Goal: Task Accomplishment & Management: Manage account settings

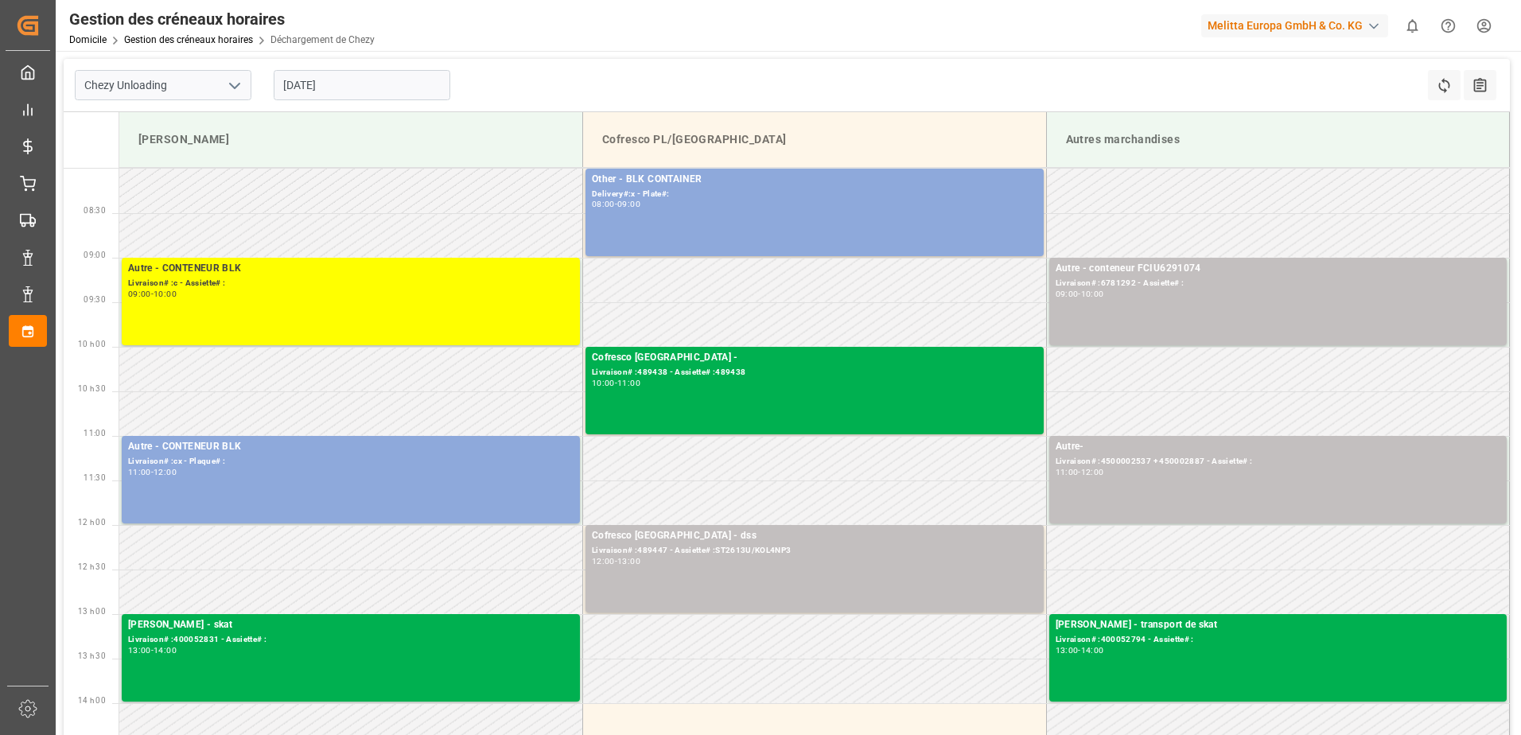
scroll to position [239, 0]
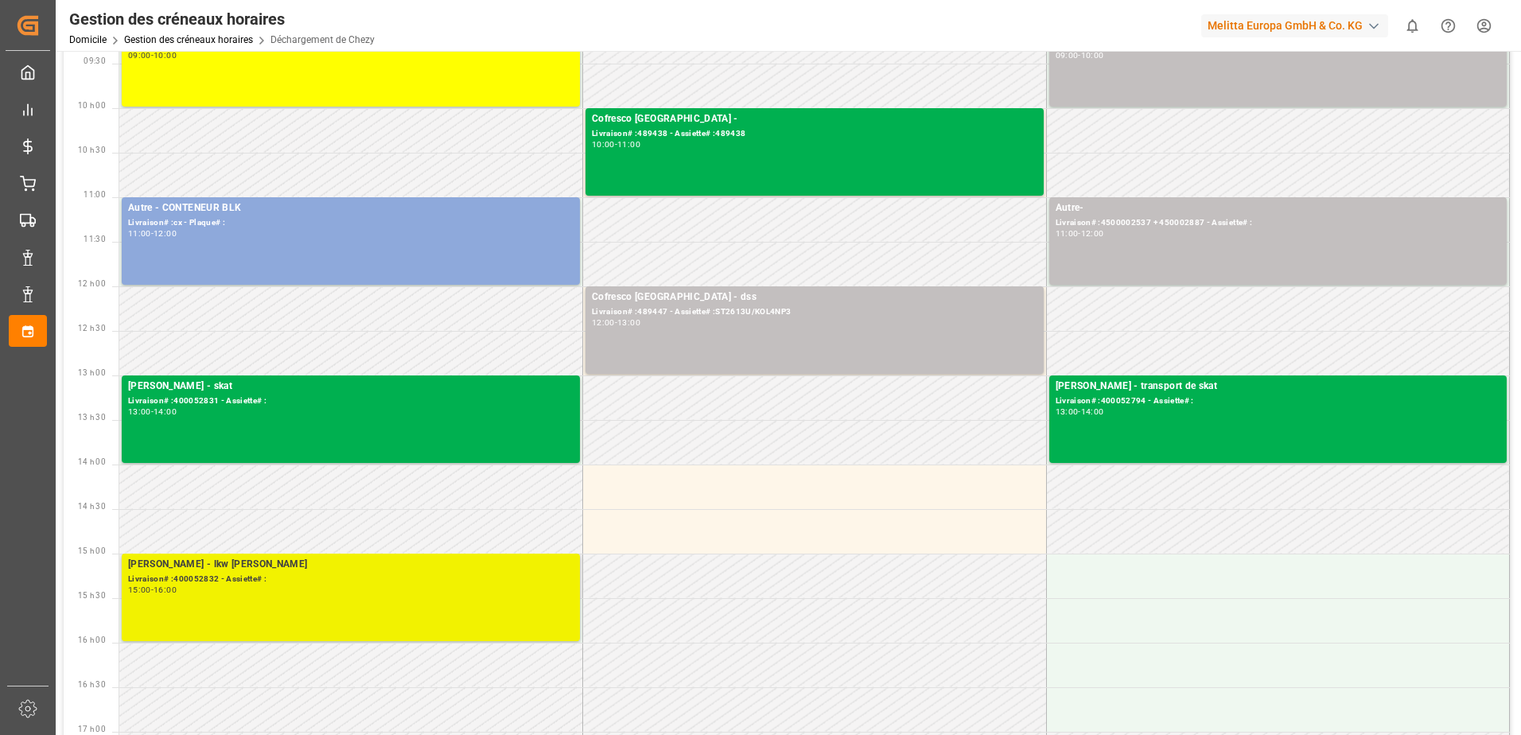
click at [325, 611] on div "[PERSON_NAME] - lkw [PERSON_NAME]# :400052832 - Assiette# : 15:00 - 16:00" at bounding box center [350, 597] width 445 height 81
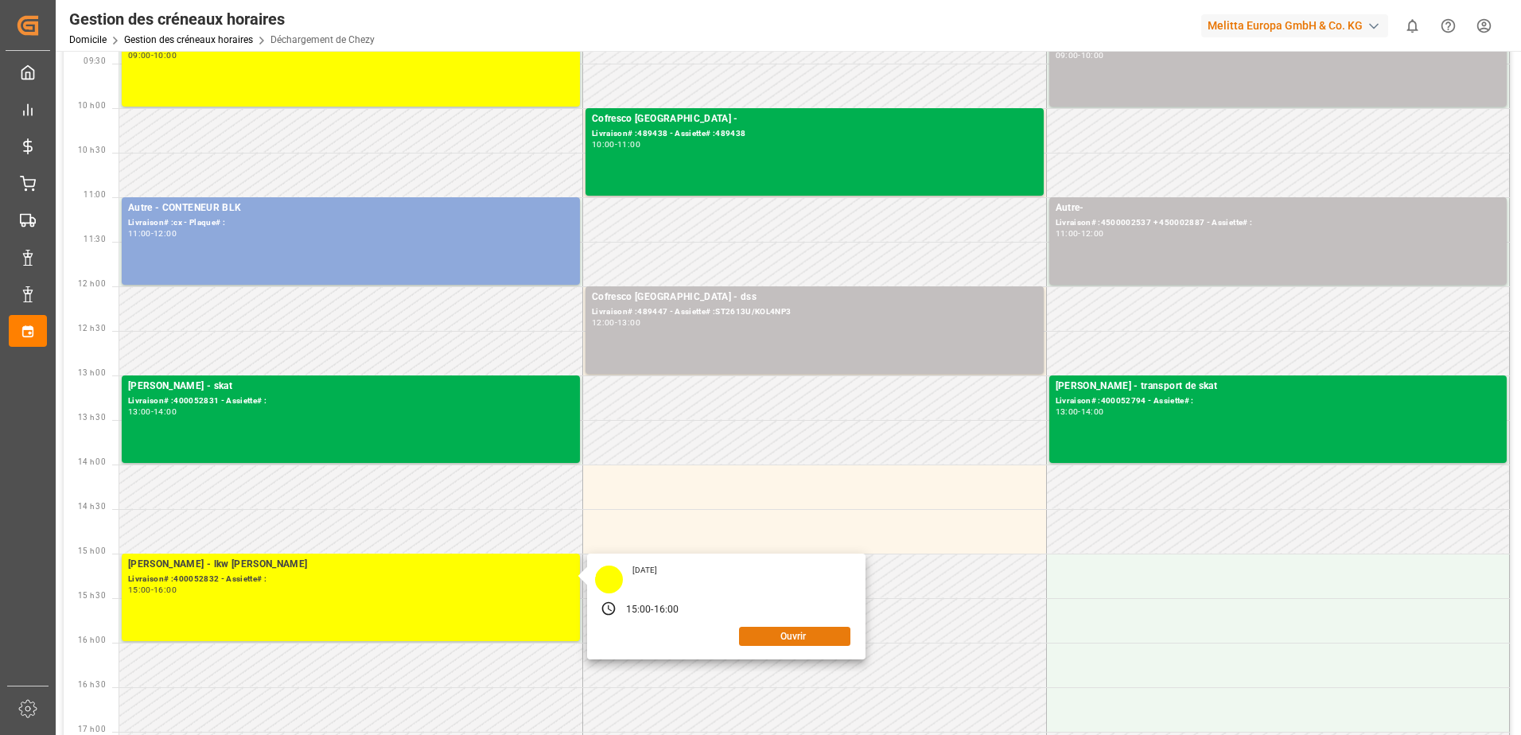
click at [820, 631] on button "Ouvrir" at bounding box center [794, 636] width 111 height 19
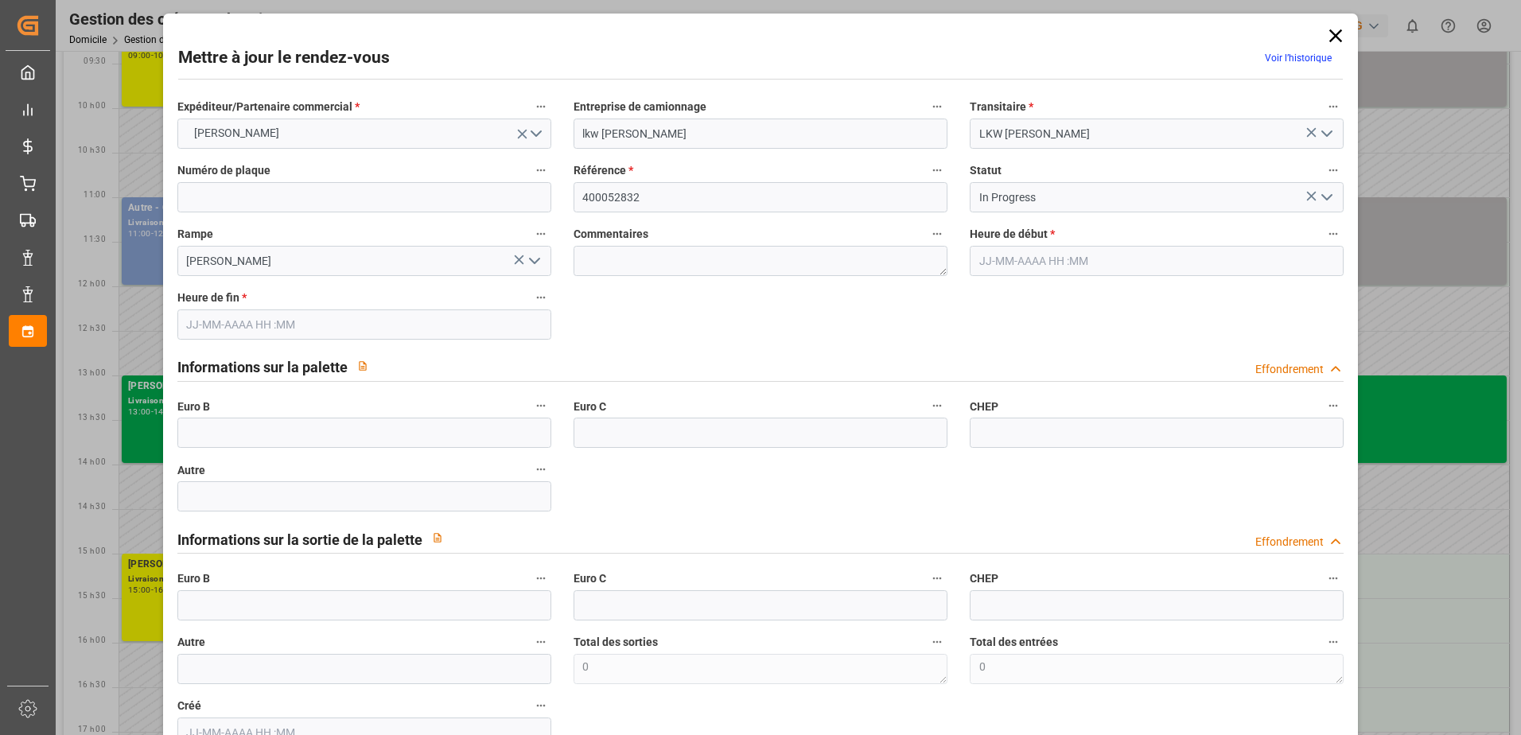
type input "[DATE] 15:00"
type input "[DATE] 16:00"
type input "[DATE] 11:31"
click at [1325, 196] on polyline "Ouvrir le menu" at bounding box center [1327, 197] width 10 height 5
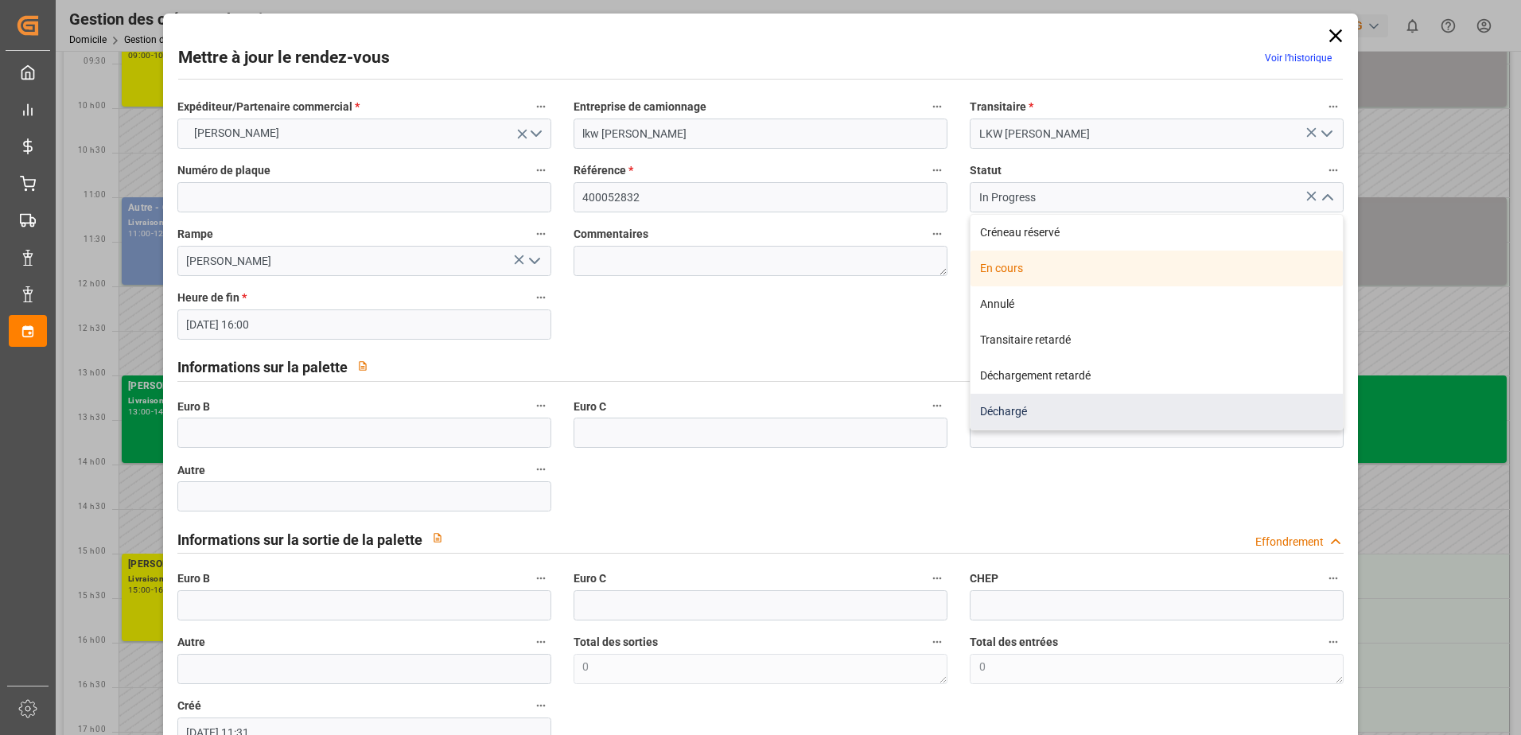
click at [1008, 407] on div "Déchargé" at bounding box center [1156, 412] width 372 height 36
type input "Unloaded"
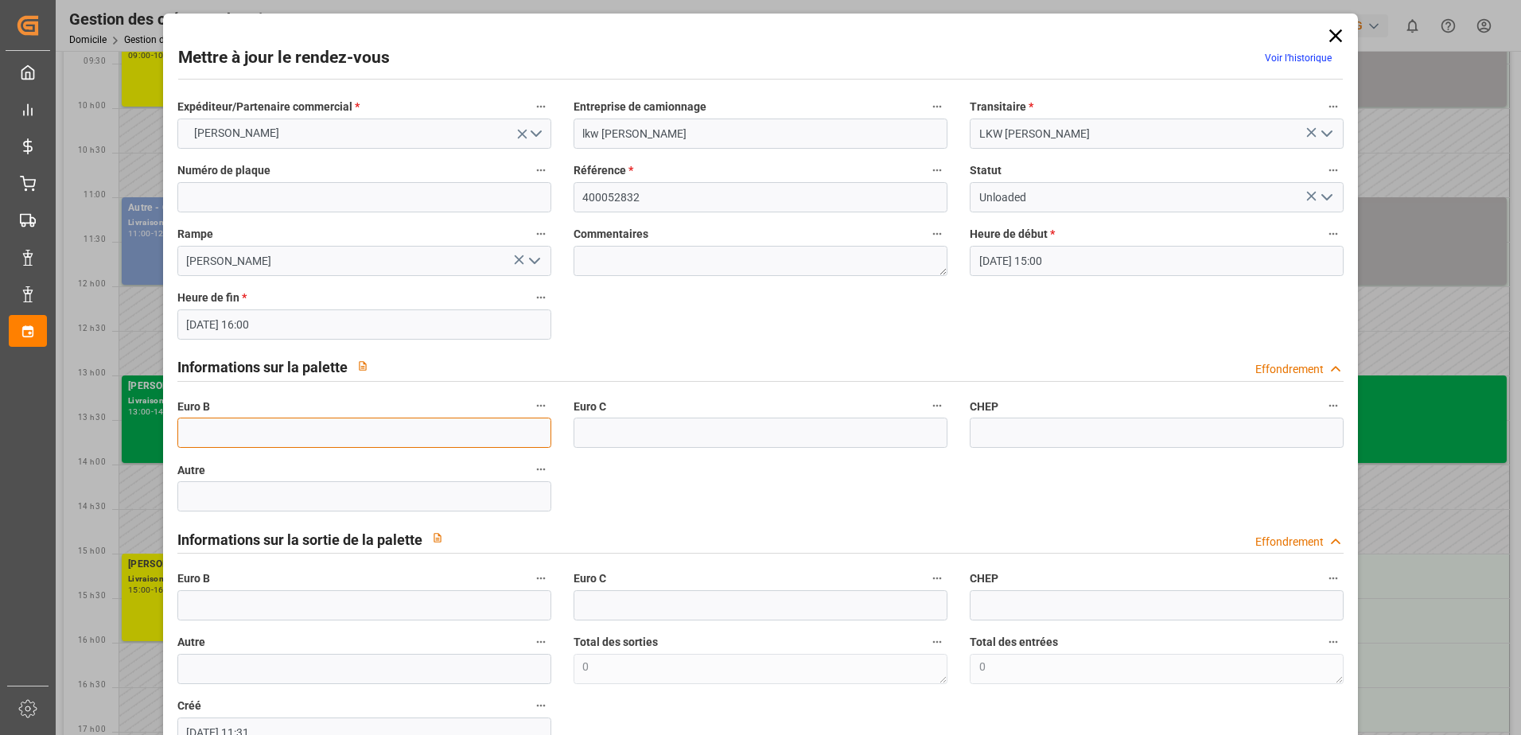
click at [257, 437] on input "text" at bounding box center [364, 433] width 374 height 30
type input "35"
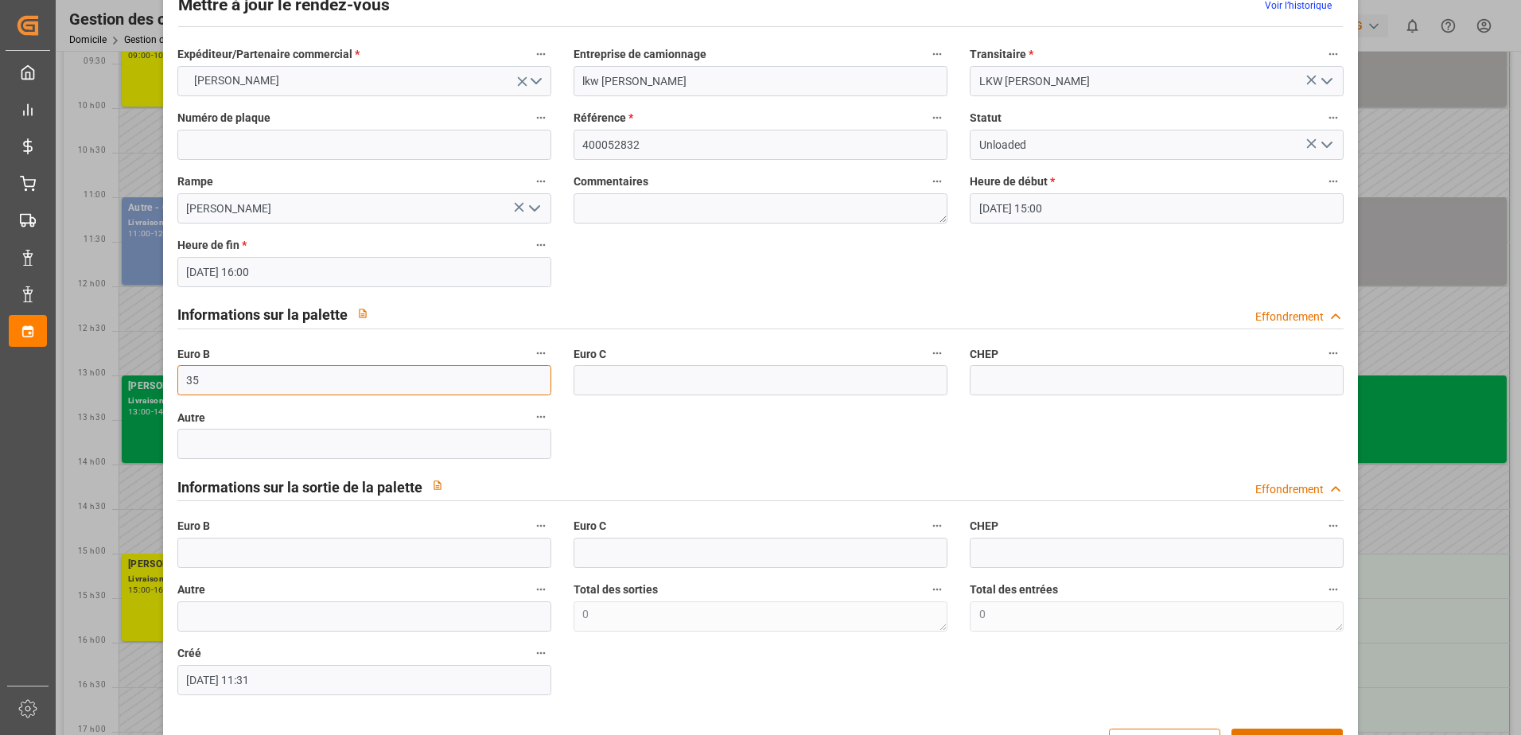
scroll to position [80, 0]
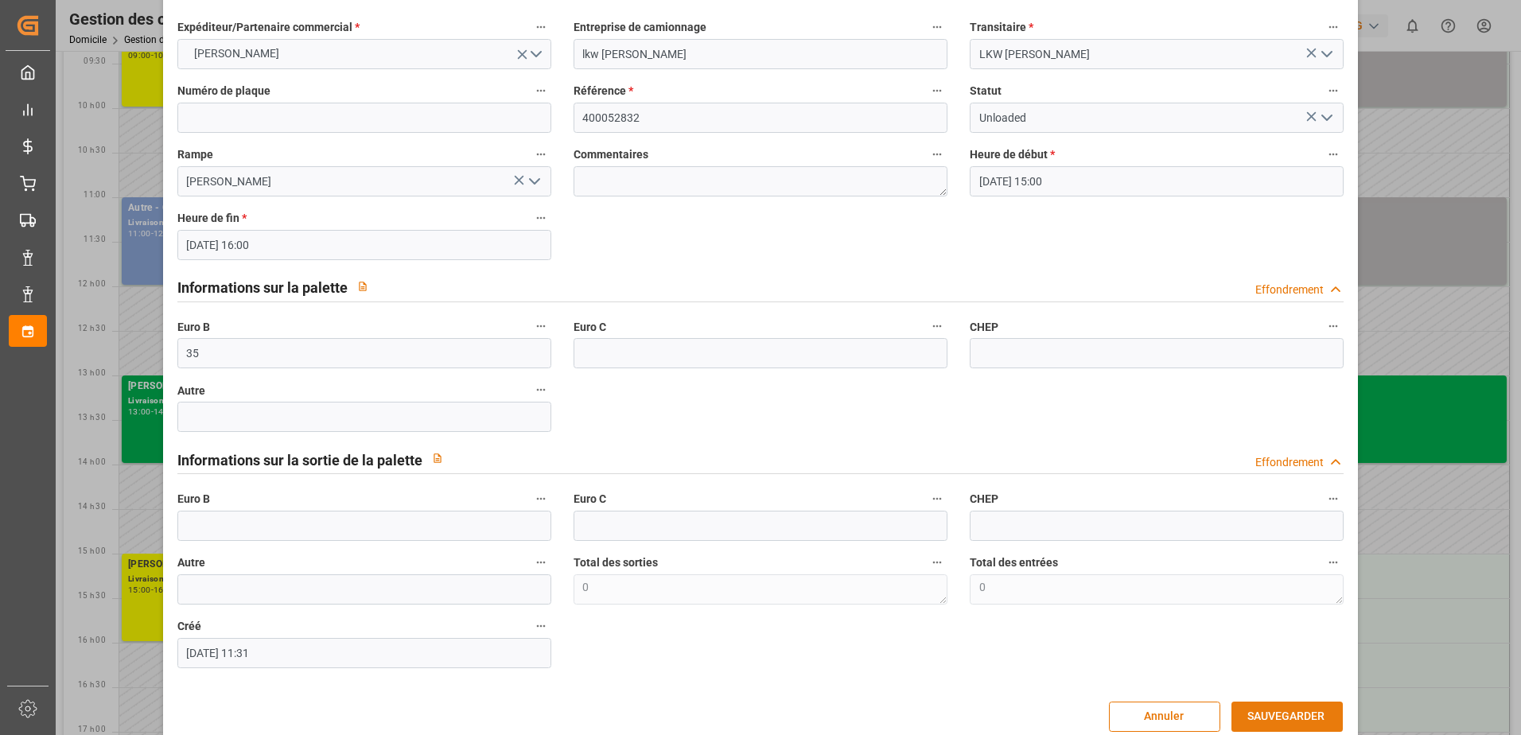
click at [1306, 720] on button "SAUVEGARDER" at bounding box center [1286, 716] width 111 height 30
